Goal: Information Seeking & Learning: Learn about a topic

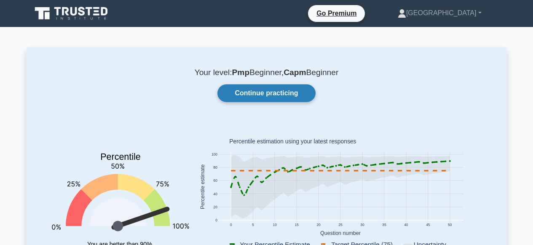
click at [248, 98] on link "Continue practicing" at bounding box center [267, 93] width 98 height 18
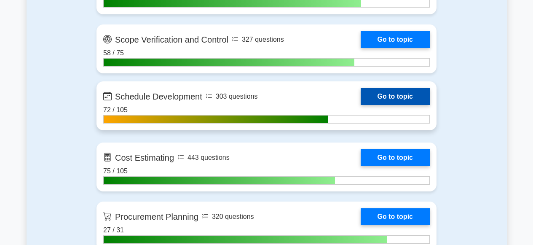
scroll to position [1180, 0]
click at [361, 105] on link "Go to topic" at bounding box center [395, 96] width 69 height 17
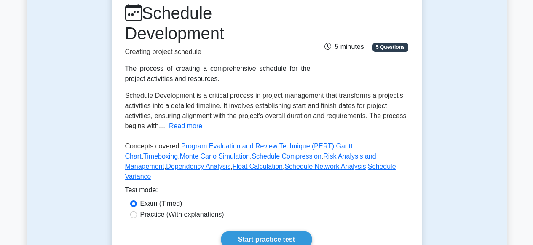
scroll to position [247, 0]
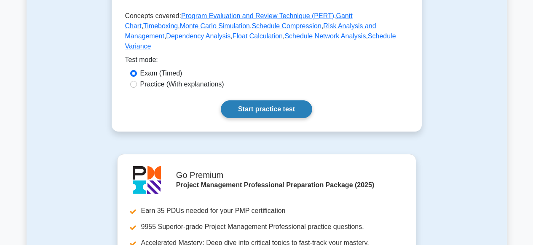
click at [262, 102] on link "Start practice test" at bounding box center [267, 109] width 92 height 18
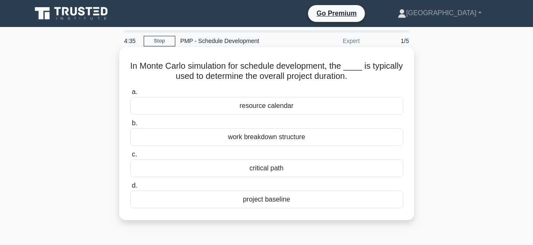
click at [263, 167] on div "critical path" at bounding box center [266, 168] width 273 height 18
click at [130, 157] on input "c. critical path" at bounding box center [130, 154] width 0 height 5
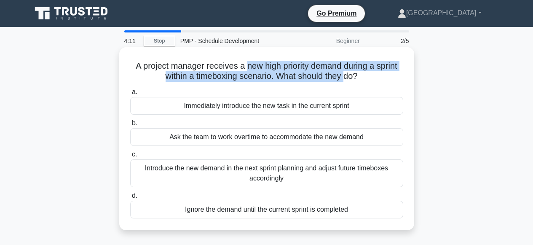
drag, startPoint x: 247, startPoint y: 67, endPoint x: 344, endPoint y: 78, distance: 97.6
click at [344, 78] on h5 "A project manager receives a new high priority demand during a sprint within a …" at bounding box center [266, 71] width 275 height 21
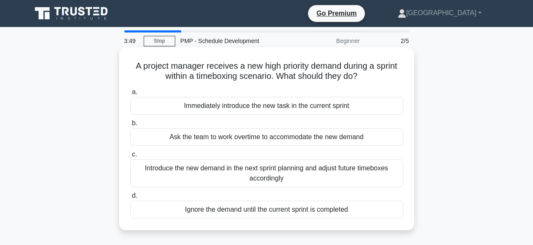
click at [248, 173] on div "Introduce the new demand in the next sprint planning and adjust future timeboxe…" at bounding box center [266, 173] width 273 height 28
click at [130, 157] on input "c. Introduce the new demand in the next sprint planning and adjust future timeb…" at bounding box center [130, 154] width 0 height 5
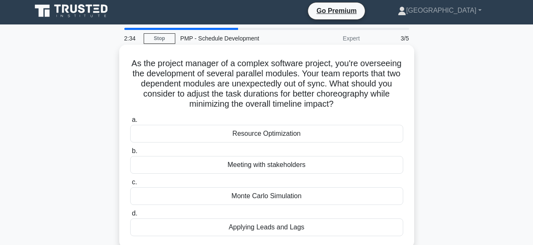
scroll to position [3, 0]
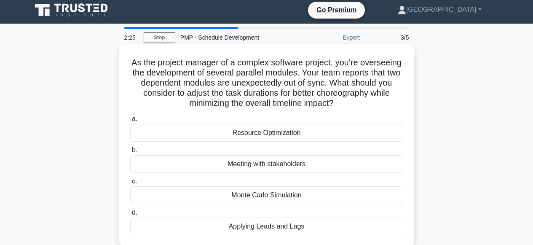
click at [258, 196] on div "Monte Carlo Simulation" at bounding box center [266, 195] width 273 height 18
click at [130, 184] on input "c. Monte Carlo Simulation" at bounding box center [130, 181] width 0 height 5
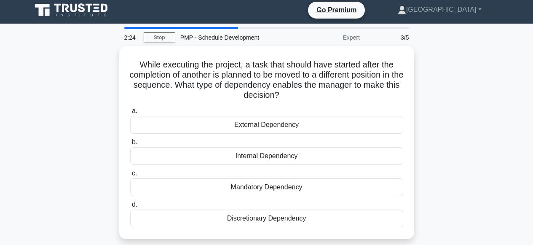
scroll to position [0, 0]
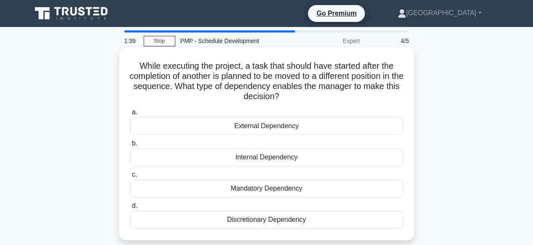
click at [257, 221] on div "Discretionary Dependency" at bounding box center [266, 220] width 273 height 18
click at [130, 209] on input "d. Discretionary Dependency" at bounding box center [130, 205] width 0 height 5
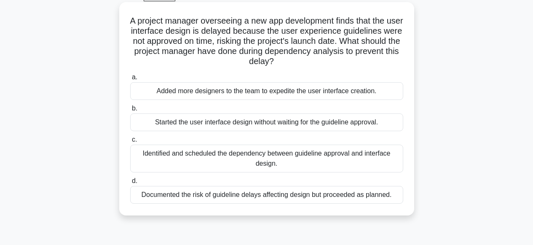
scroll to position [46, 0]
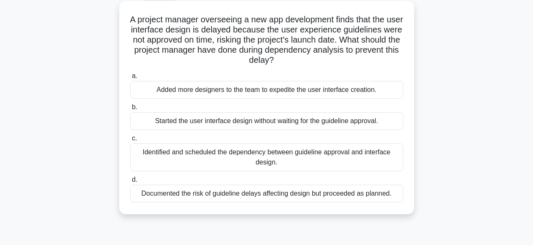
click at [248, 159] on div "Identified and scheduled the dependency between guideline approval and interfac…" at bounding box center [266, 157] width 273 height 28
click at [130, 141] on input "c. Identified and scheduled the dependency between guideline approval and inter…" at bounding box center [130, 138] width 0 height 5
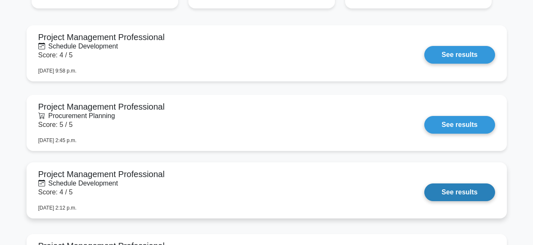
scroll to position [639, 0]
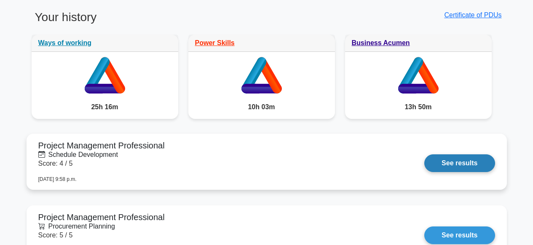
click at [446, 161] on link "See results" at bounding box center [460, 163] width 70 height 18
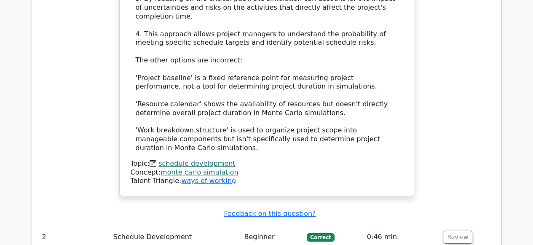
scroll to position [866, 0]
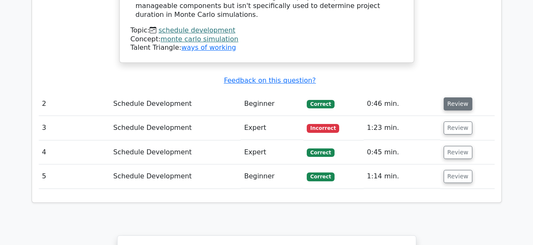
click at [448, 106] on button "Review" at bounding box center [458, 103] width 29 height 13
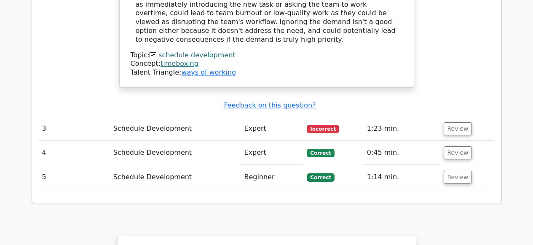
scroll to position [1245, 0]
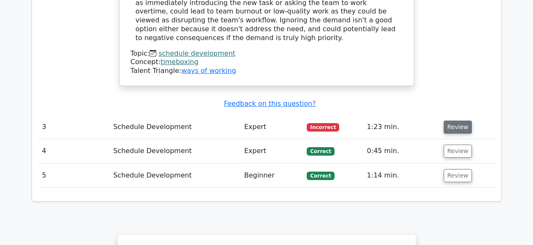
click at [446, 121] on button "Review" at bounding box center [458, 127] width 29 height 13
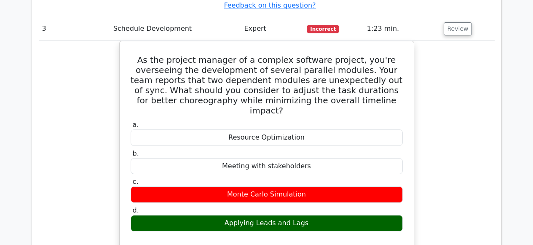
scroll to position [1346, 0]
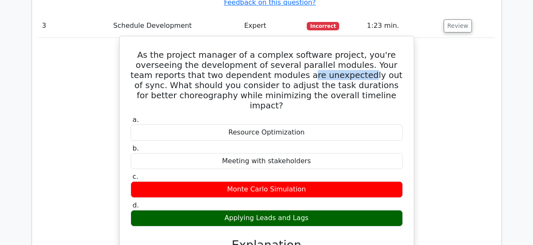
drag, startPoint x: 222, startPoint y: 64, endPoint x: 276, endPoint y: 62, distance: 53.6
click at [275, 62] on h5 "As the project manager of a complex software project, you're overseeing the dev…" at bounding box center [267, 80] width 274 height 61
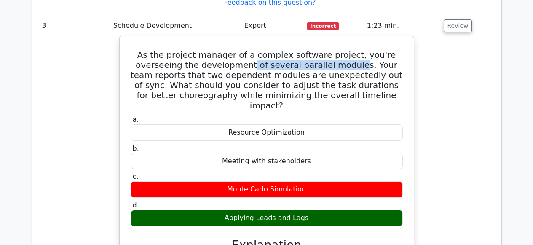
drag, startPoint x: 293, startPoint y: 56, endPoint x: 195, endPoint y: 56, distance: 98.7
click at [195, 56] on h5 "As the project manager of a complex software project, you're overseeing the dev…" at bounding box center [267, 80] width 274 height 61
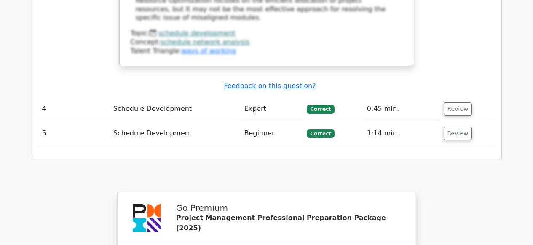
scroll to position [1847, 0]
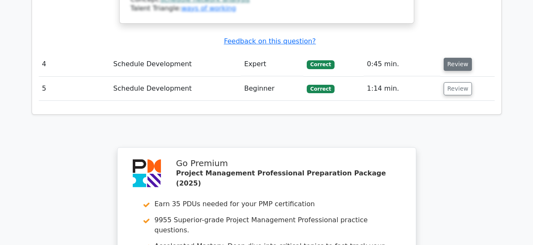
click at [452, 58] on button "Review" at bounding box center [458, 64] width 29 height 13
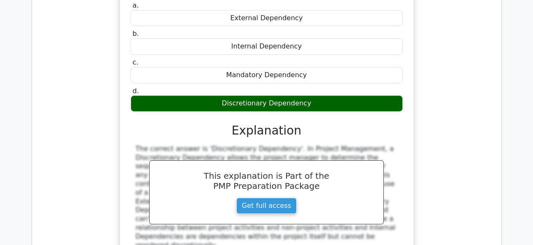
scroll to position [2090, 0]
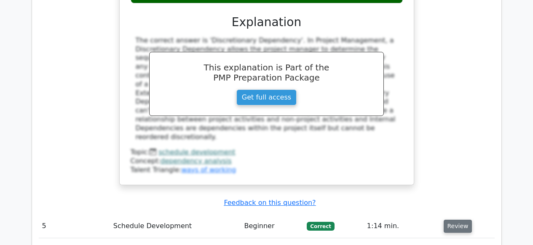
click at [450, 220] on button "Review" at bounding box center [458, 226] width 29 height 13
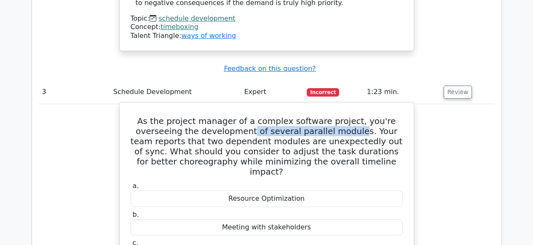
scroll to position [1286, 0]
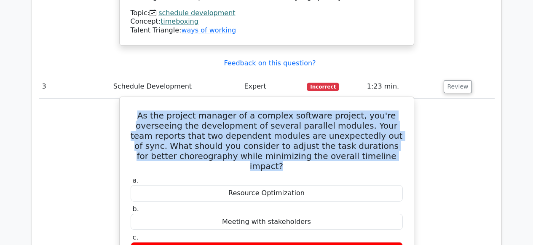
drag, startPoint x: 127, startPoint y: 102, endPoint x: 347, endPoint y: 151, distance: 225.5
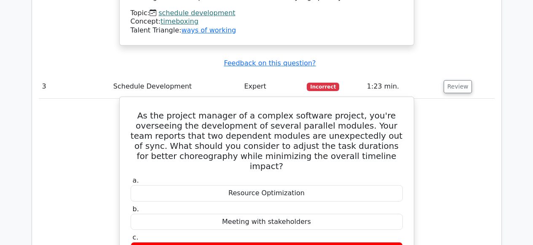
drag, startPoint x: 248, startPoint y: 159, endPoint x: 195, endPoint y: 143, distance: 55.0
click at [248, 176] on label "a. Resource Optimization" at bounding box center [267, 188] width 272 height 25
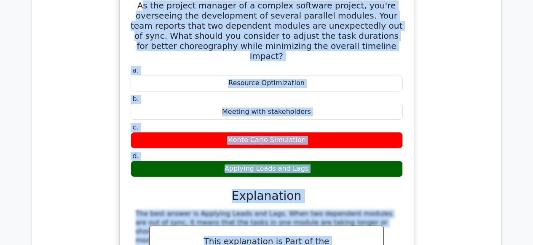
scroll to position [1423, 0]
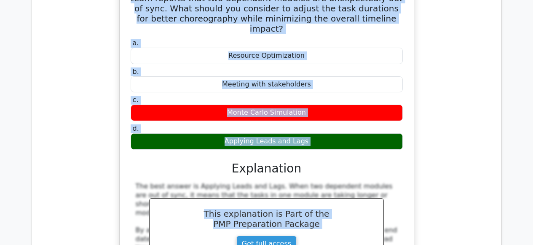
drag, startPoint x: 134, startPoint y: 108, endPoint x: 310, endPoint y: 135, distance: 177.8
click at [310, 135] on div "As the project manager of a complex software project, you're overseeing the dev…" at bounding box center [267, 202] width 288 height 478
copy div "s the project manager of a complex software project, you're overseeing the deve…"
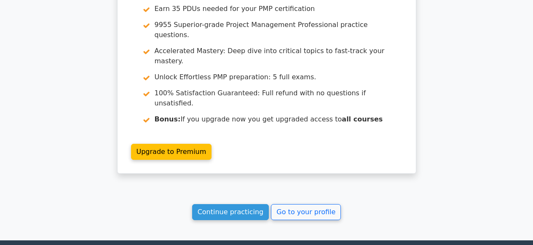
scroll to position [2805, 0]
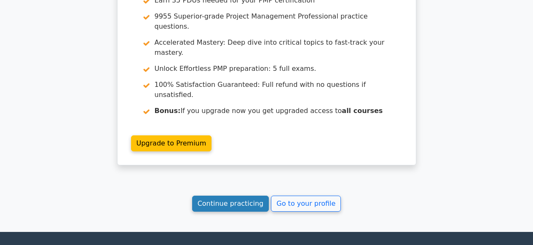
click at [233, 196] on link "Continue practicing" at bounding box center [230, 204] width 77 height 16
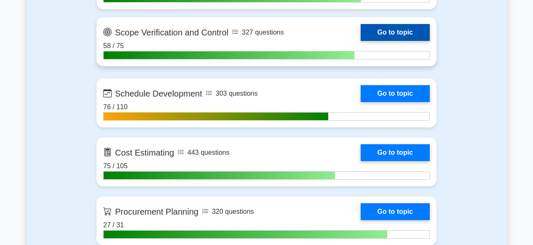
scroll to position [1221, 0]
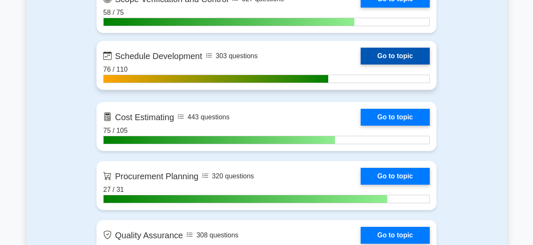
click at [361, 64] on link "Go to topic" at bounding box center [395, 56] width 69 height 17
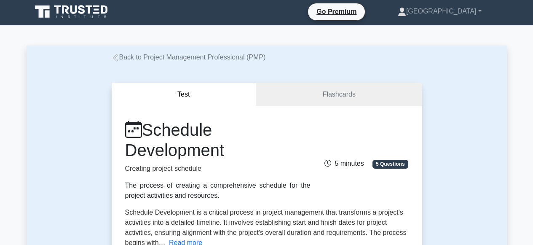
scroll to position [330, 0]
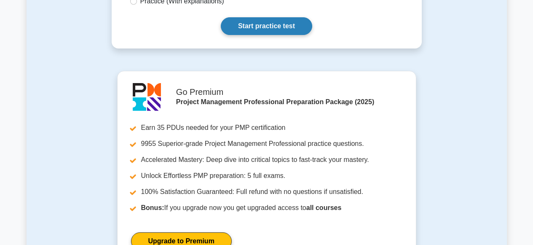
click at [250, 22] on link "Start practice test" at bounding box center [267, 26] width 92 height 18
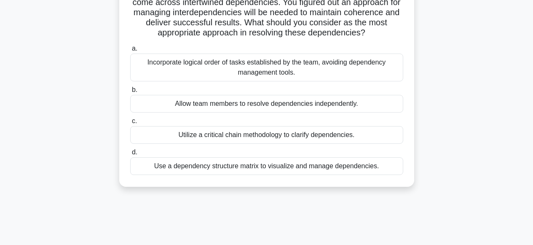
scroll to position [72, 0]
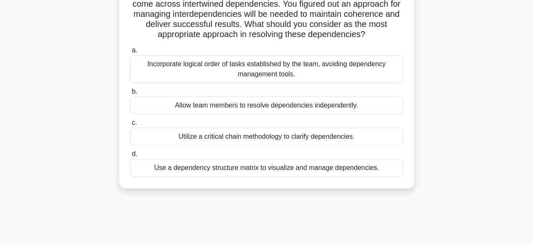
click at [228, 137] on div "Utilize a critical chain methodology to clarify dependencies." at bounding box center [266, 137] width 273 height 18
click at [130, 126] on input "c. Utilize a critical chain methodology to clarify dependencies." at bounding box center [130, 122] width 0 height 5
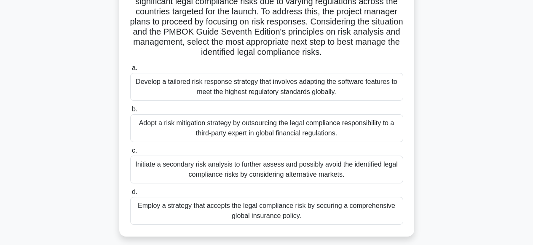
scroll to position [130, 0]
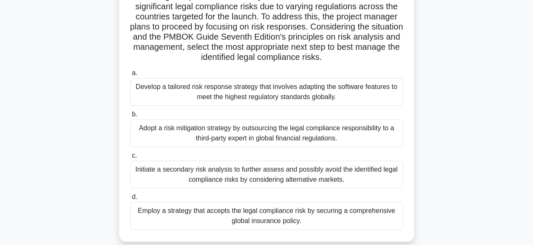
click at [253, 175] on div "Initiate a secondary risk analysis to further assess and possibly avoid the ide…" at bounding box center [266, 175] width 273 height 28
click at [130, 159] on input "c. Initiate a secondary risk analysis to further assess and possibly avoid the …" at bounding box center [130, 155] width 0 height 5
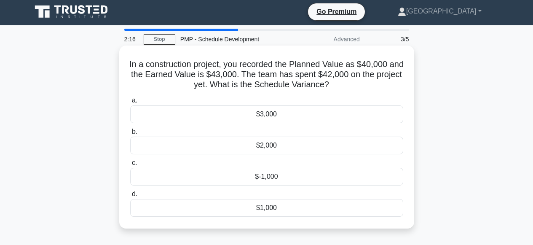
scroll to position [0, 0]
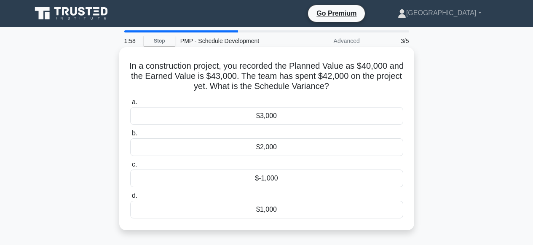
click at [252, 115] on div "$3,000" at bounding box center [266, 116] width 273 height 18
click at [130, 105] on input "a. $3,000" at bounding box center [130, 102] width 0 height 5
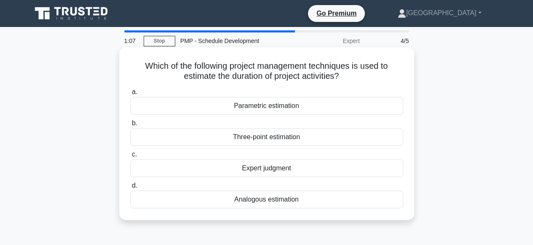
click at [263, 107] on div "Parametric estimation" at bounding box center [266, 106] width 273 height 18
click at [130, 95] on input "a. Parametric estimation" at bounding box center [130, 91] width 0 height 5
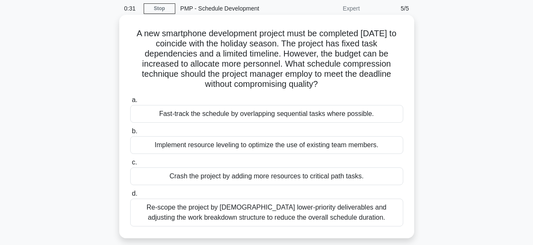
scroll to position [33, 0]
click at [266, 176] on div "Crash the project by adding more resources to critical path tasks." at bounding box center [266, 176] width 273 height 18
click at [130, 165] on input "c. Crash the project by adding more resources to critical path tasks." at bounding box center [130, 161] width 0 height 5
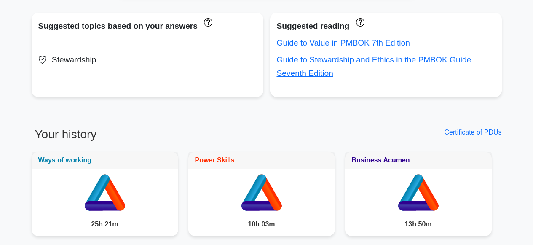
scroll to position [612, 0]
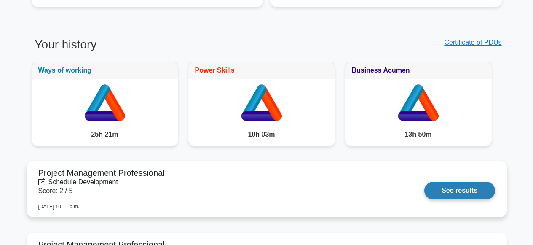
click at [452, 190] on link "See results" at bounding box center [460, 191] width 70 height 18
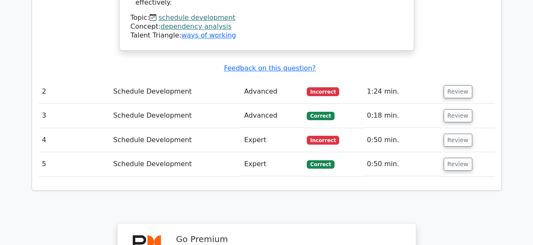
scroll to position [855, 0]
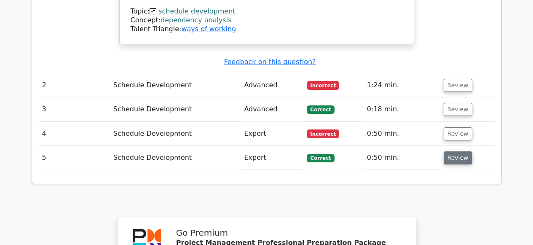
click at [456, 151] on button "Review" at bounding box center [458, 157] width 29 height 13
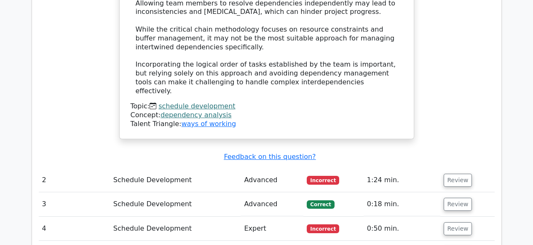
scroll to position [782, 0]
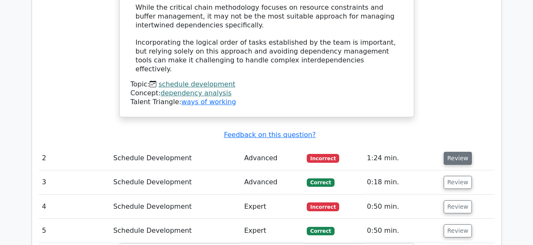
click at [447, 152] on button "Review" at bounding box center [458, 158] width 29 height 13
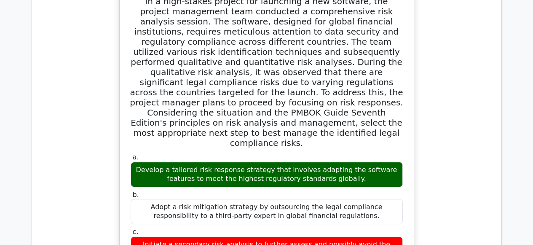
scroll to position [976, 0]
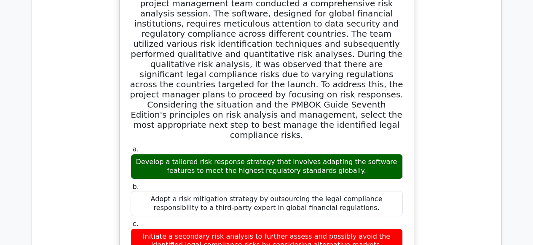
click at [177, 154] on div "Develop a tailored risk response strategy that involves adapting the software f…" at bounding box center [267, 166] width 272 height 25
drag, startPoint x: 182, startPoint y: 123, endPoint x: 310, endPoint y: 132, distance: 128.5
click at [309, 154] on div "Develop a tailored risk response strategy that involves adapting the software f…" at bounding box center [267, 166] width 272 height 25
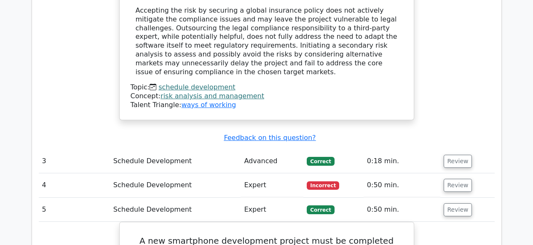
scroll to position [1362, 0]
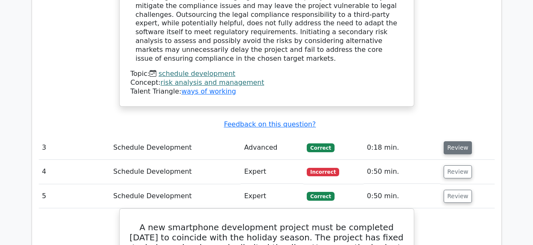
click at [457, 141] on button "Review" at bounding box center [458, 147] width 29 height 13
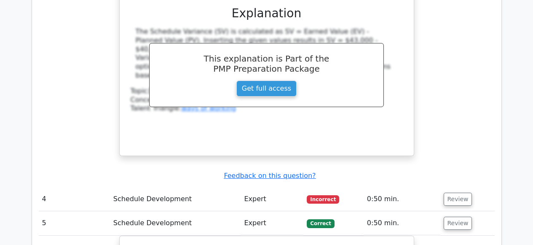
scroll to position [1690, 0]
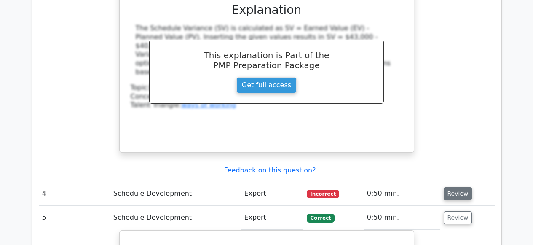
click at [454, 187] on button "Review" at bounding box center [458, 193] width 29 height 13
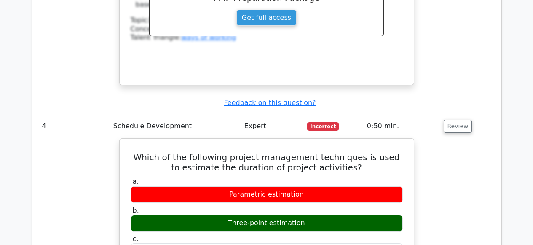
scroll to position [1859, 0]
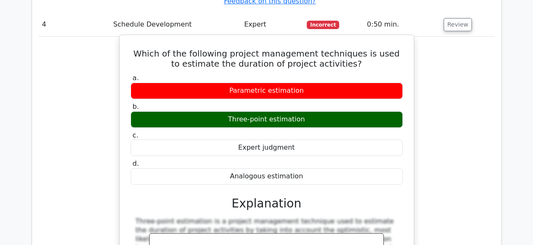
drag, startPoint x: 223, startPoint y: 81, endPoint x: 318, endPoint y: 87, distance: 95.1
click at [318, 111] on div "Three-point estimation" at bounding box center [267, 119] width 272 height 16
drag, startPoint x: 144, startPoint y: 11, endPoint x: 291, endPoint y: 142, distance: 197.1
click at [291, 142] on div "Which of the following project management techniques is used to estimate the du…" at bounding box center [267, 204] width 288 height 333
copy div "Which of the following project management techniques is used to estimate the du…"
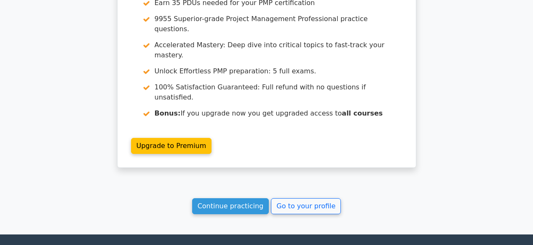
scroll to position [2764, 0]
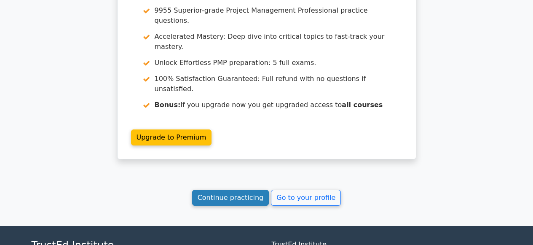
click at [236, 190] on link "Continue practicing" at bounding box center [230, 198] width 77 height 16
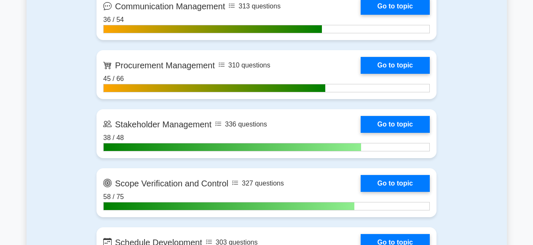
scroll to position [1200, 0]
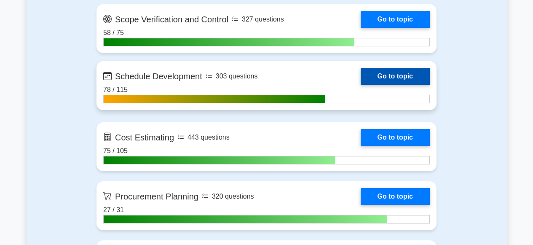
click at [361, 85] on link "Go to topic" at bounding box center [395, 76] width 69 height 17
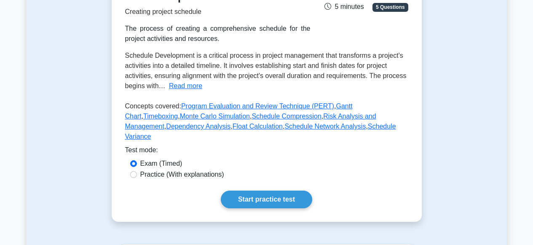
scroll to position [245, 0]
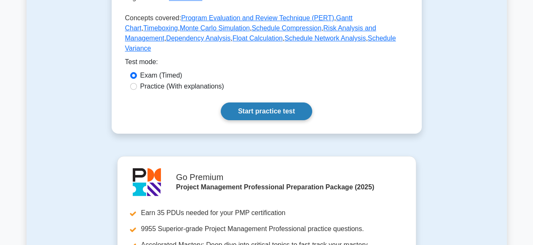
click at [244, 102] on link "Start practice test" at bounding box center [267, 111] width 92 height 18
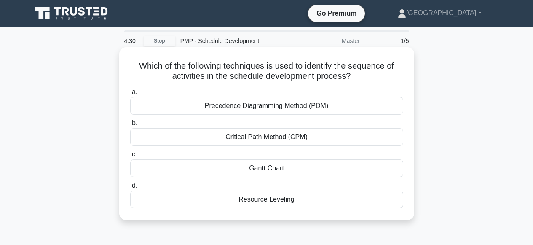
click at [256, 137] on div "Critical Path Method (CPM)" at bounding box center [266, 137] width 273 height 18
click at [130, 126] on input "b. Critical Path Method (CPM)" at bounding box center [130, 123] width 0 height 5
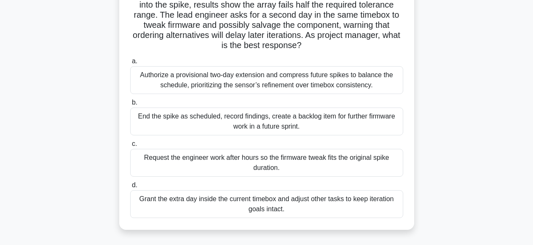
scroll to position [83, 0]
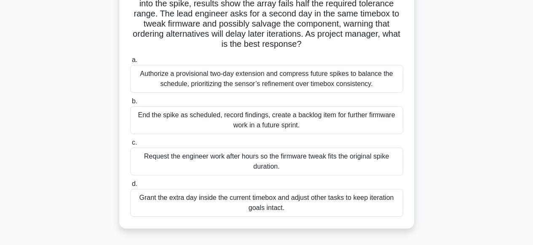
click at [253, 204] on div "Grant the extra day inside the current timebox and adjust other tasks to keep i…" at bounding box center [266, 203] width 273 height 28
click at [130, 187] on input "[PERSON_NAME] the extra day inside the current timebox and adjust other tasks t…" at bounding box center [130, 183] width 0 height 5
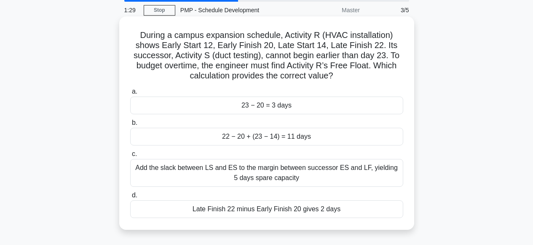
scroll to position [31, 0]
click at [258, 138] on div "22 − 20 + (23 − 14) = 11 days" at bounding box center [266, 137] width 273 height 18
click at [130, 126] on input "b. 22 − 20 + (23 − 14) = 11 days" at bounding box center [130, 122] width 0 height 5
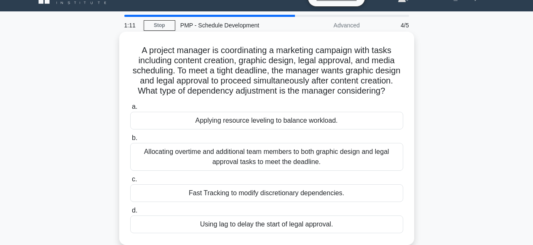
scroll to position [22, 0]
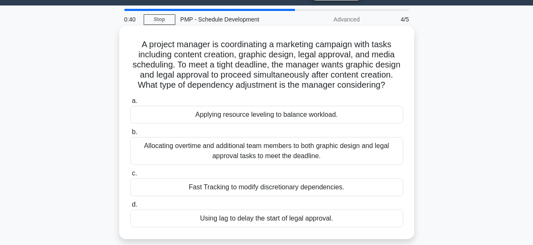
click at [256, 114] on div "Applying resource leveling to balance workload." at bounding box center [266, 115] width 273 height 18
click at [130, 104] on input "a. Applying resource leveling to balance workload." at bounding box center [130, 100] width 0 height 5
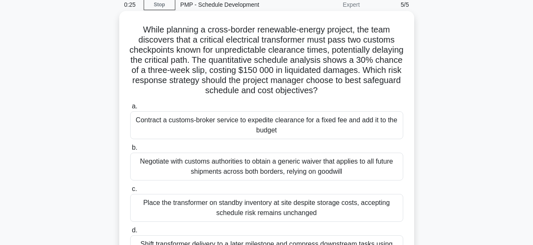
scroll to position [58, 0]
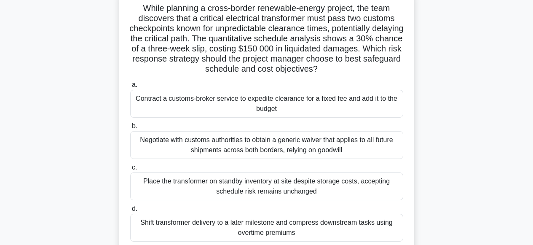
click at [233, 144] on div "Negotiate with customs authorities to obtain a generic waiver that applies to a…" at bounding box center [266, 145] width 273 height 28
click at [130, 129] on input "b. Negotiate with customs authorities to obtain a generic waiver that applies t…" at bounding box center [130, 126] width 0 height 5
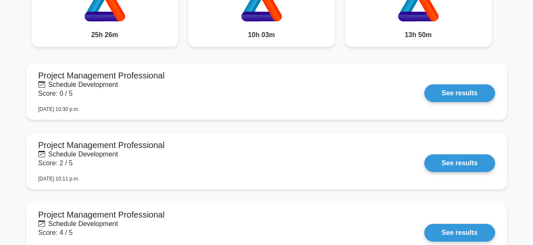
scroll to position [667, 0]
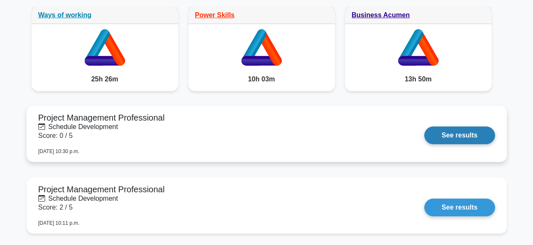
click at [454, 137] on link "See results" at bounding box center [460, 136] width 70 height 18
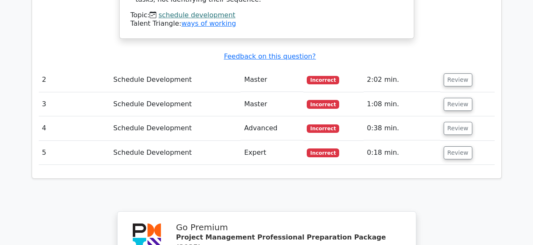
scroll to position [732, 0]
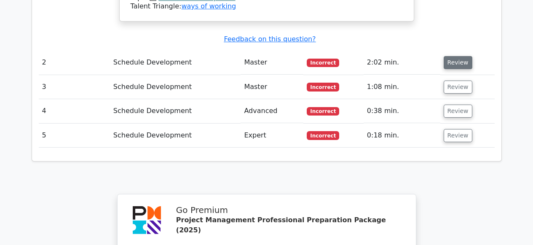
click at [455, 56] on button "Review" at bounding box center [458, 62] width 29 height 13
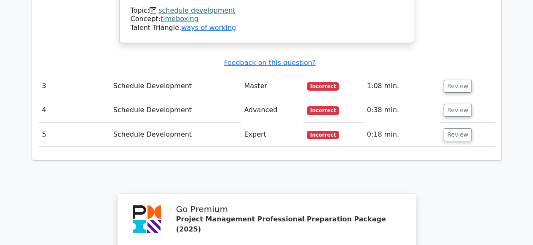
scroll to position [1115, 0]
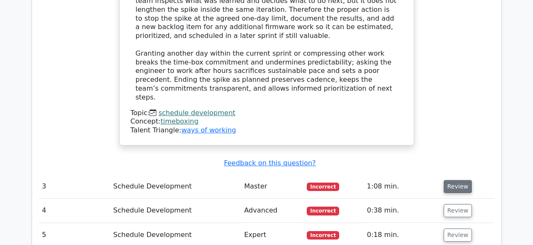
click at [454, 180] on button "Review" at bounding box center [458, 186] width 29 height 13
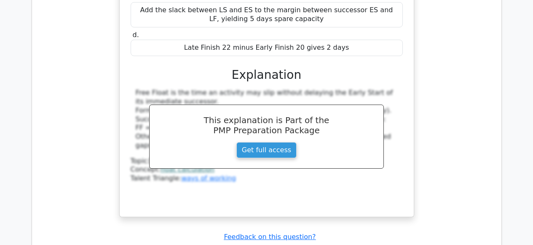
scroll to position [1550, 0]
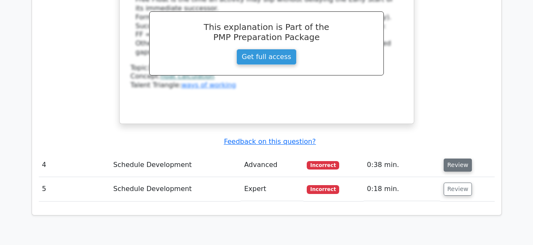
click at [452, 159] on button "Review" at bounding box center [458, 165] width 29 height 13
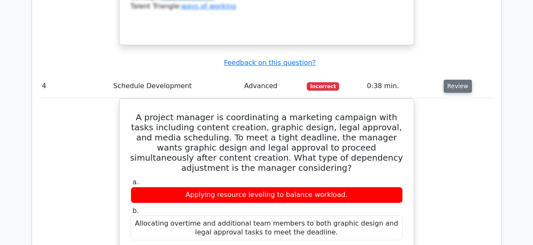
scroll to position [1630, 0]
